Goal: Find specific page/section: Find specific page/section

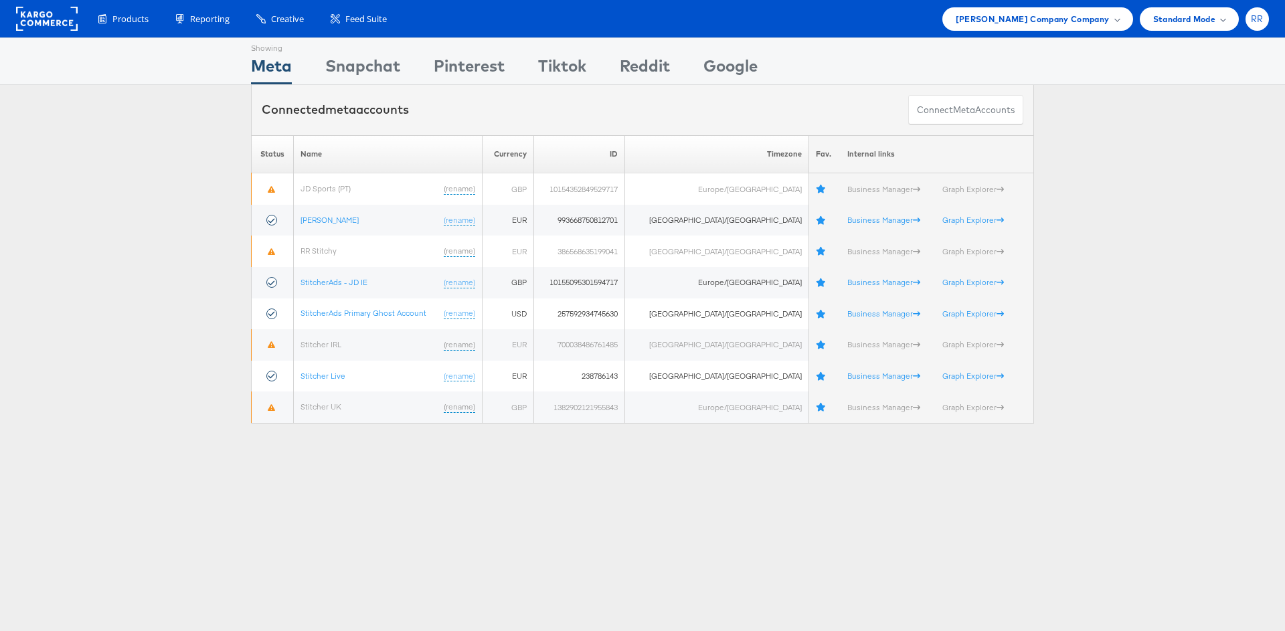
click at [1257, 15] on span "RR" at bounding box center [1257, 19] width 13 height 9
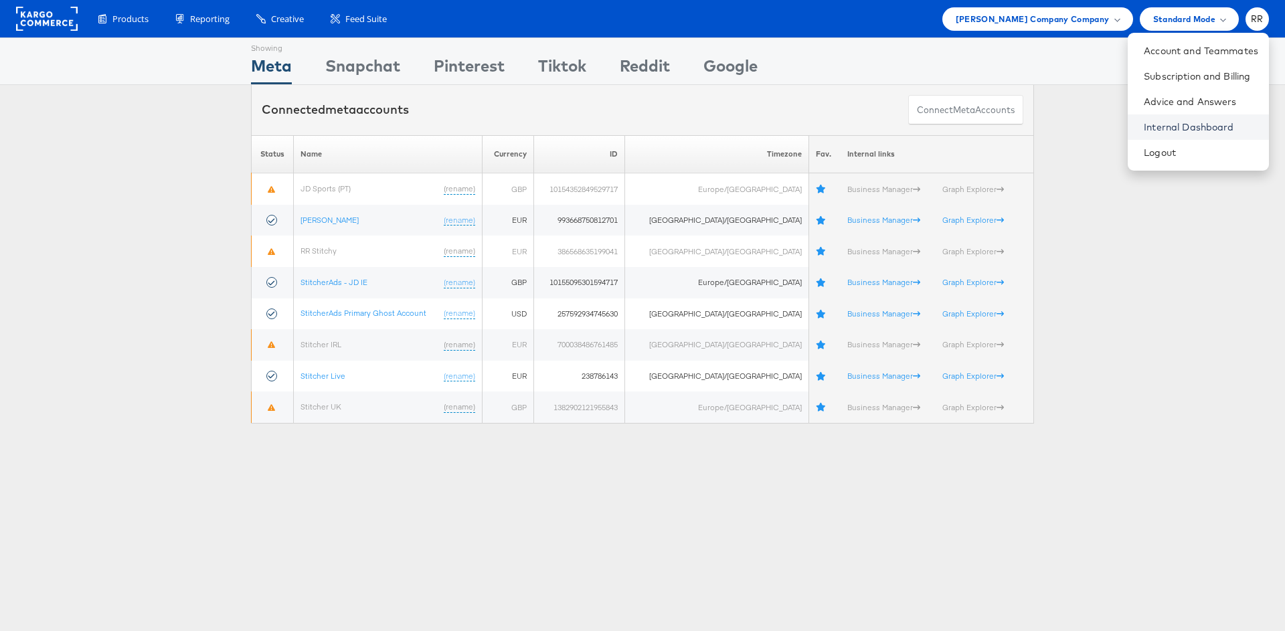
click at [1200, 129] on link "Internal Dashboard" at bounding box center [1201, 126] width 114 height 13
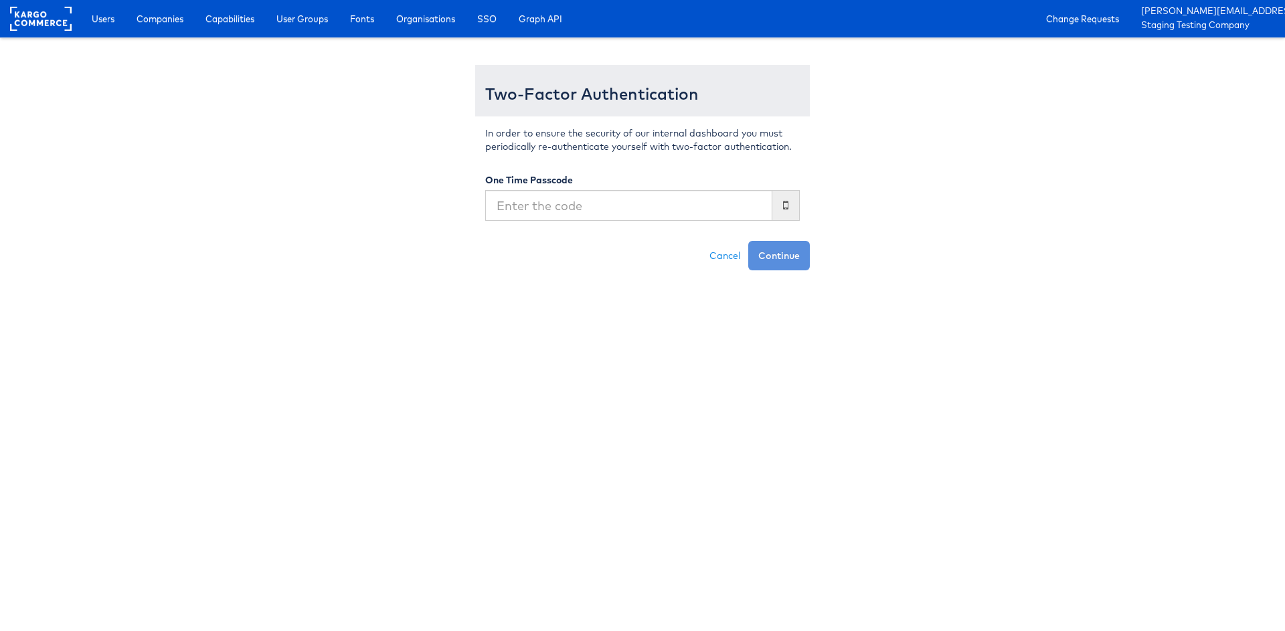
click at [506, 218] on input "text" at bounding box center [628, 205] width 287 height 31
click at [509, 215] on input "text" at bounding box center [628, 205] width 287 height 31
type input "052907"
click at [776, 264] on button "Continue" at bounding box center [779, 255] width 62 height 29
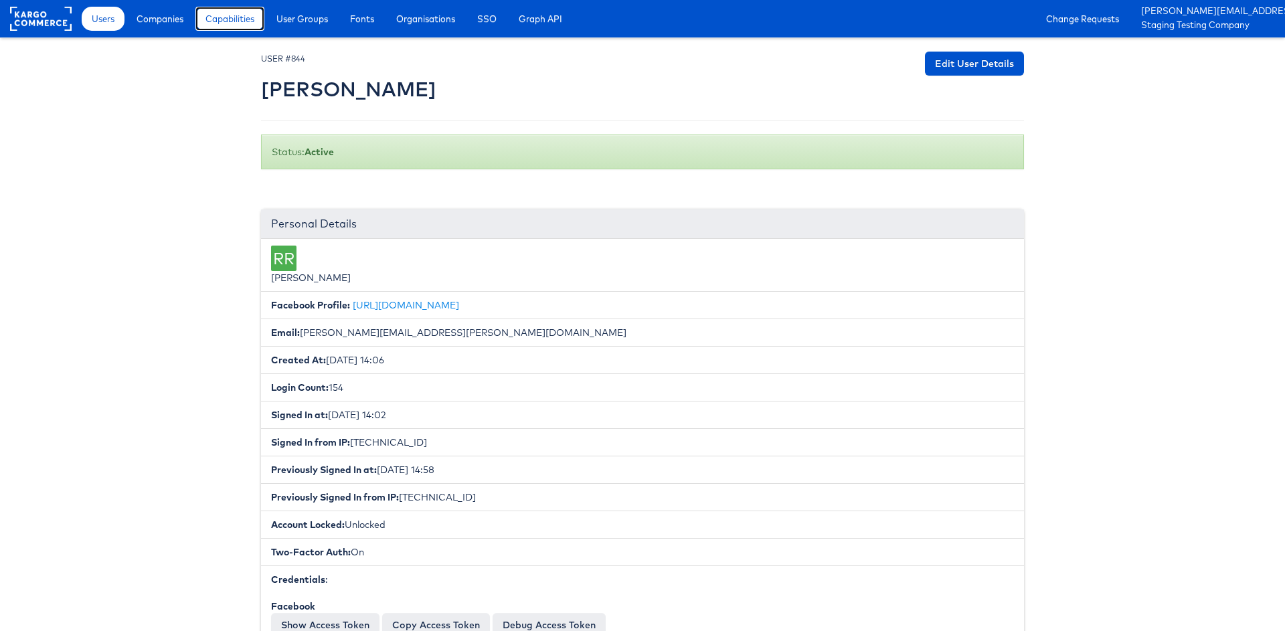
click at [252, 17] on span "Capabilities" at bounding box center [229, 18] width 49 height 13
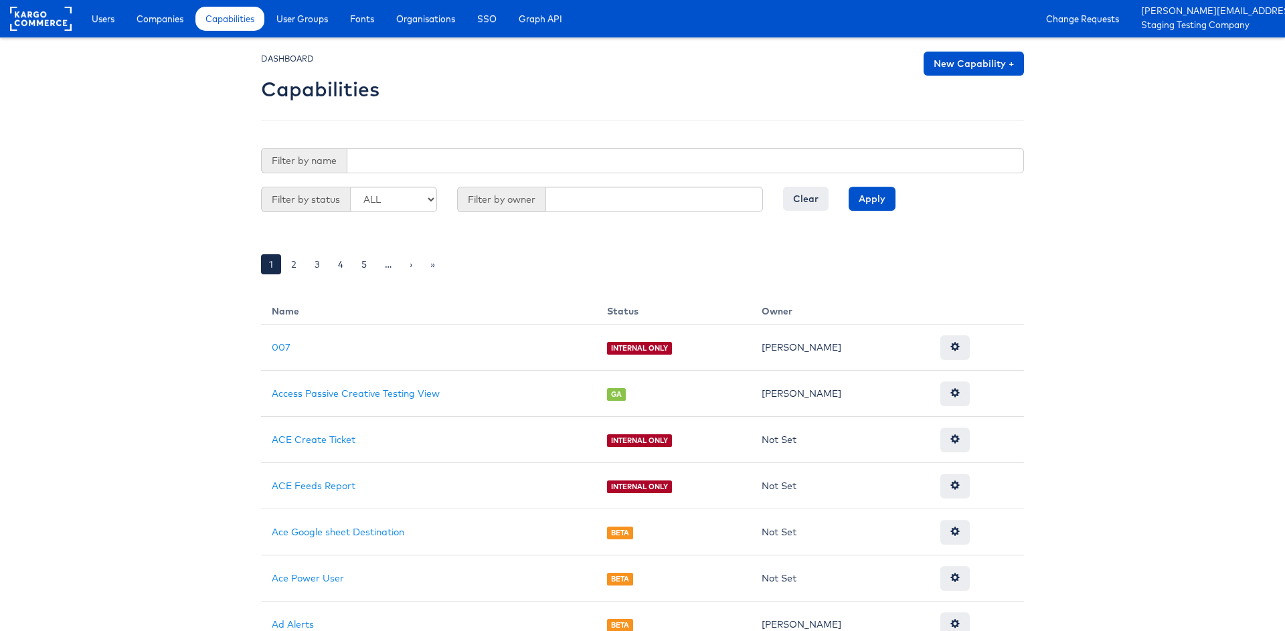
click at [422, 173] on form "Filter by name Filter by status ALL GA BETA INTERNAL ONLY ARCHIVED Filter by ow…" at bounding box center [642, 187] width 763 height 78
click at [429, 162] on input "text" at bounding box center [685, 160] width 677 height 25
type input "alert"
click at [849, 187] on input "Apply" at bounding box center [872, 199] width 47 height 24
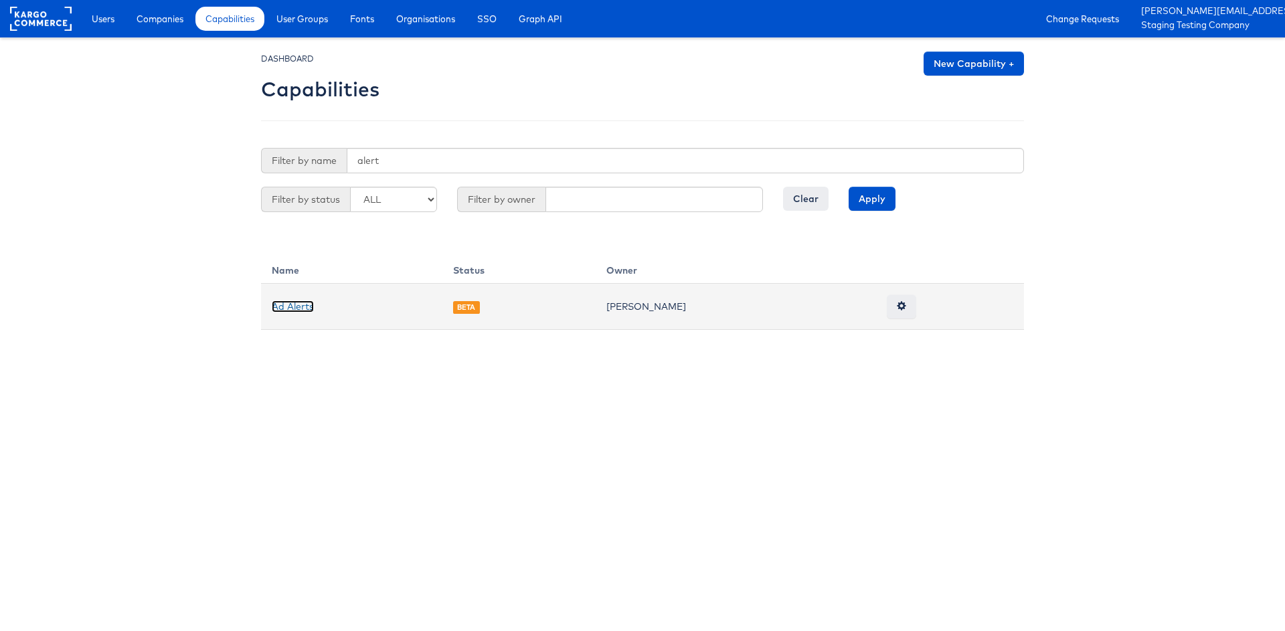
click at [303, 310] on link "Ad Alerts" at bounding box center [293, 306] width 42 height 12
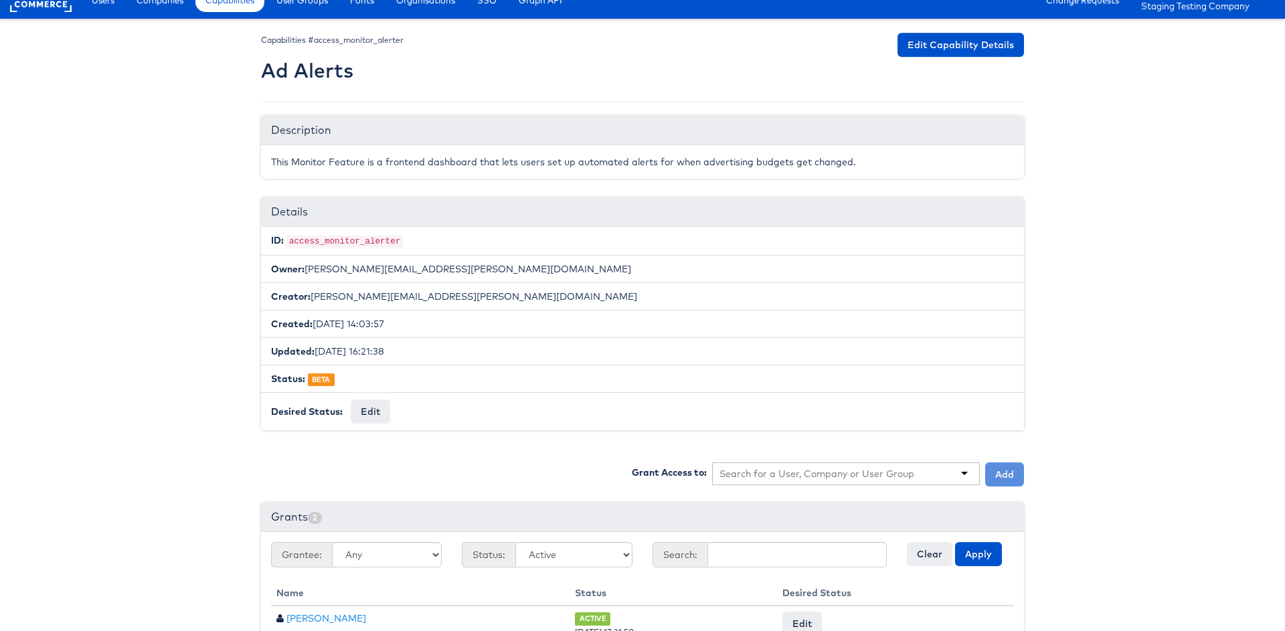
scroll to position [104, 0]
